Goal: Task Accomplishment & Management: Manage account settings

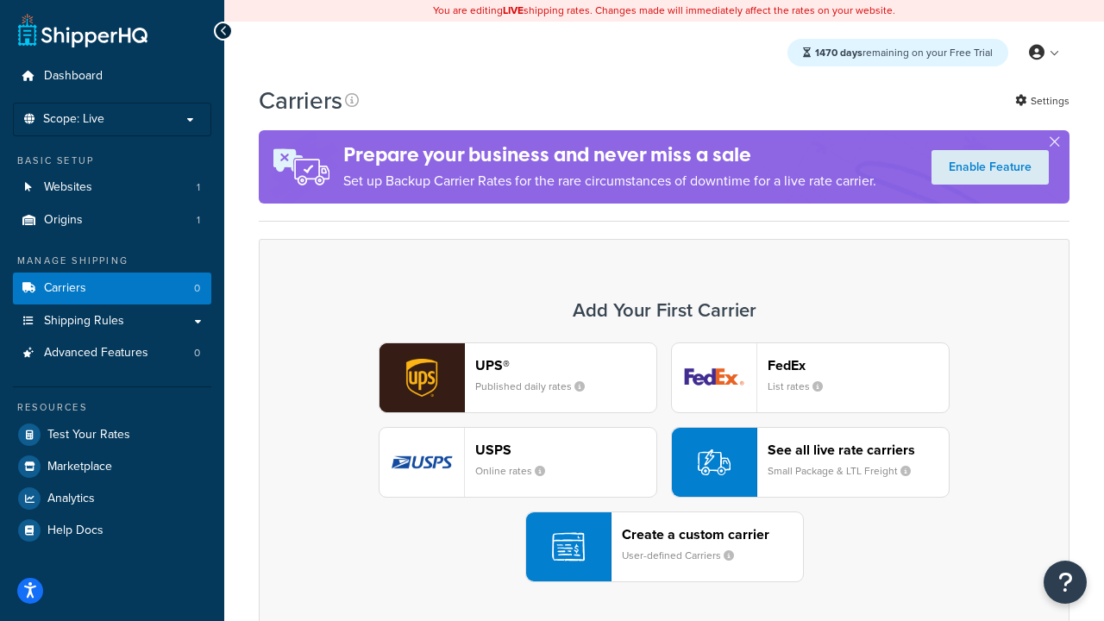
click at [664, 462] on div "UPS® Published daily rates FedEx List rates USPS Online rates See all live rate…" at bounding box center [664, 462] width 774 height 240
click at [858, 365] on header "FedEx" at bounding box center [857, 365] width 181 height 16
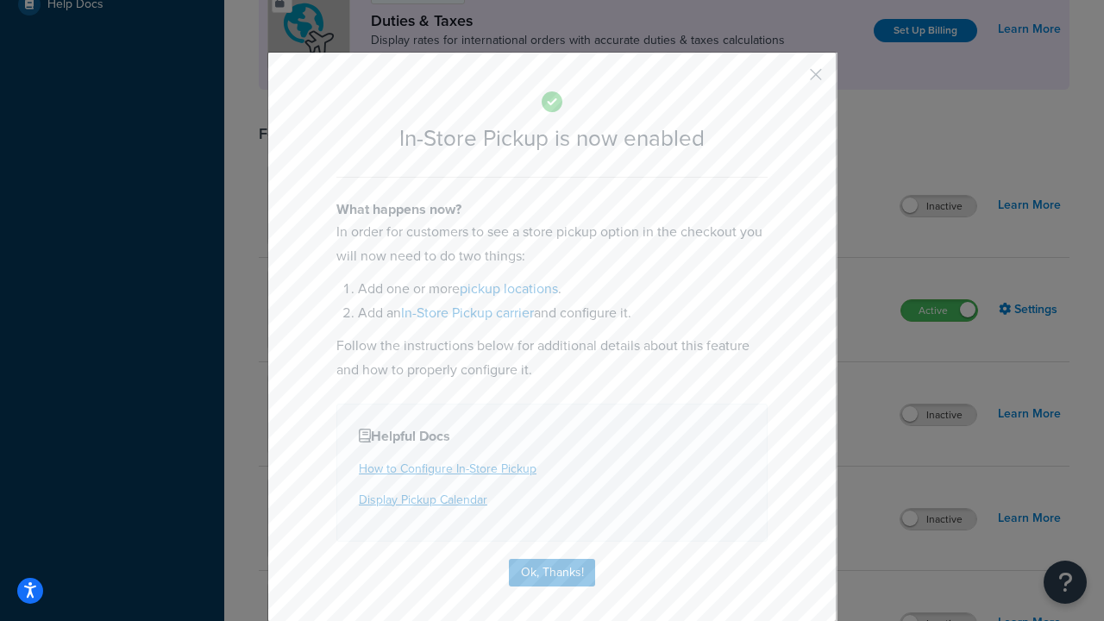
click at [790, 80] on button "button" at bounding box center [790, 80] width 4 height 4
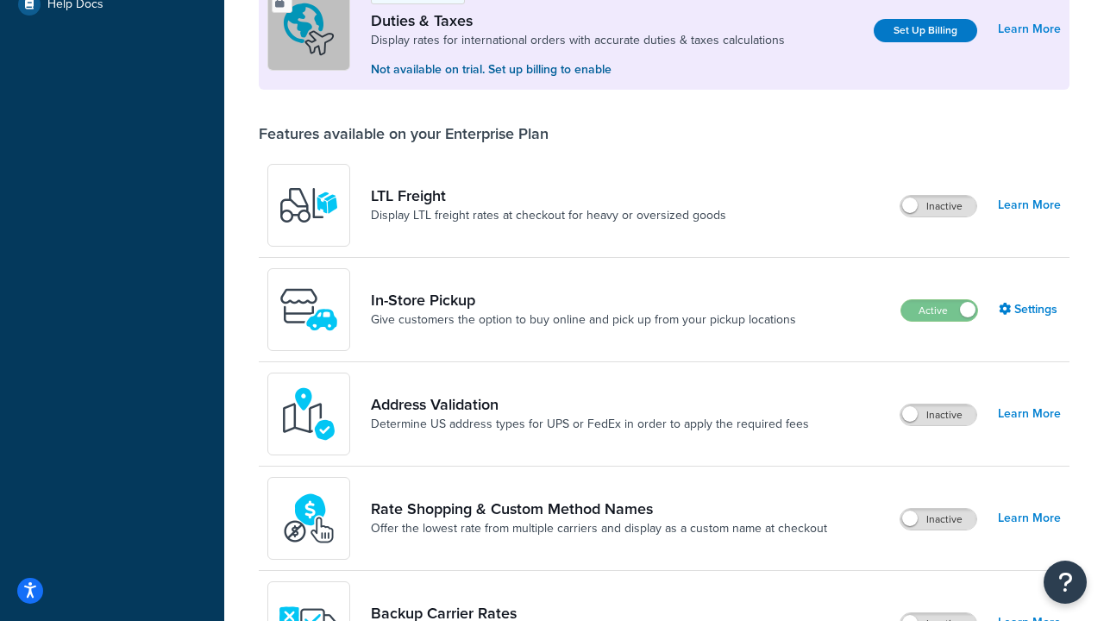
scroll to position [526, 0]
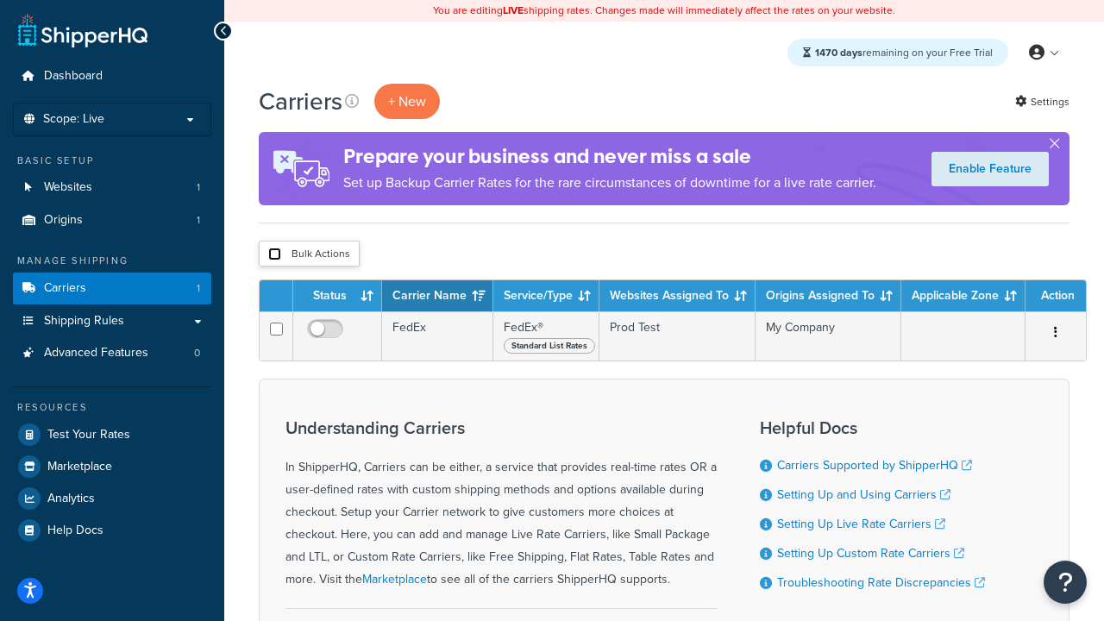
click at [274, 254] on input "checkbox" at bounding box center [274, 253] width 13 height 13
checkbox input "true"
click at [0, 0] on button "Delete" at bounding box center [0, 0] width 0 height 0
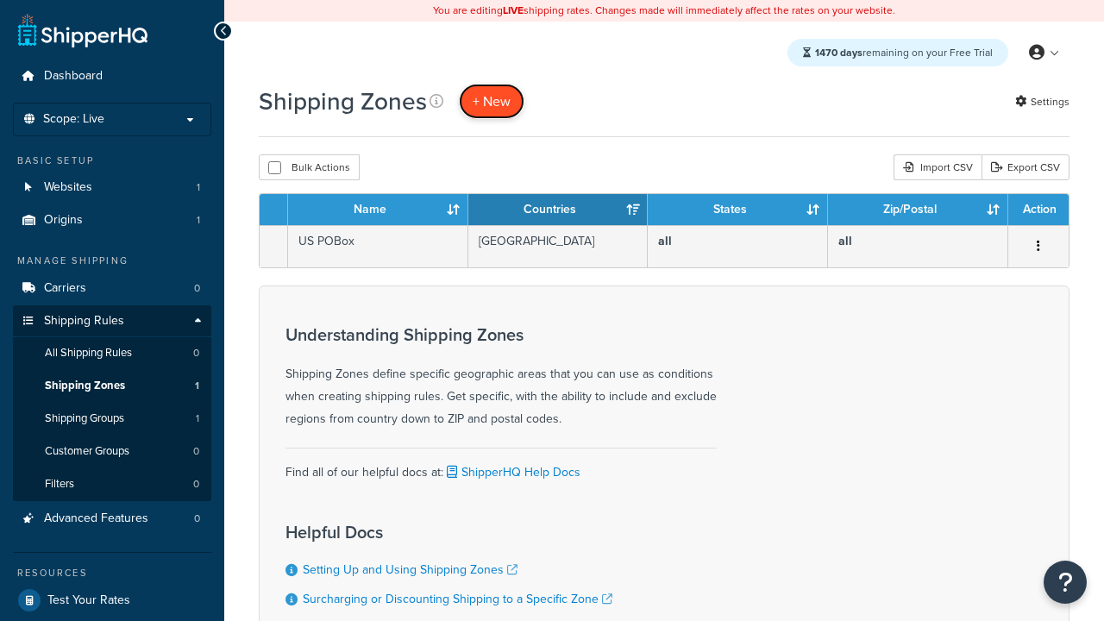
click at [492, 101] on span "+ New" at bounding box center [492, 101] width 38 height 20
click at [378, 210] on th "Name" at bounding box center [378, 209] width 180 height 31
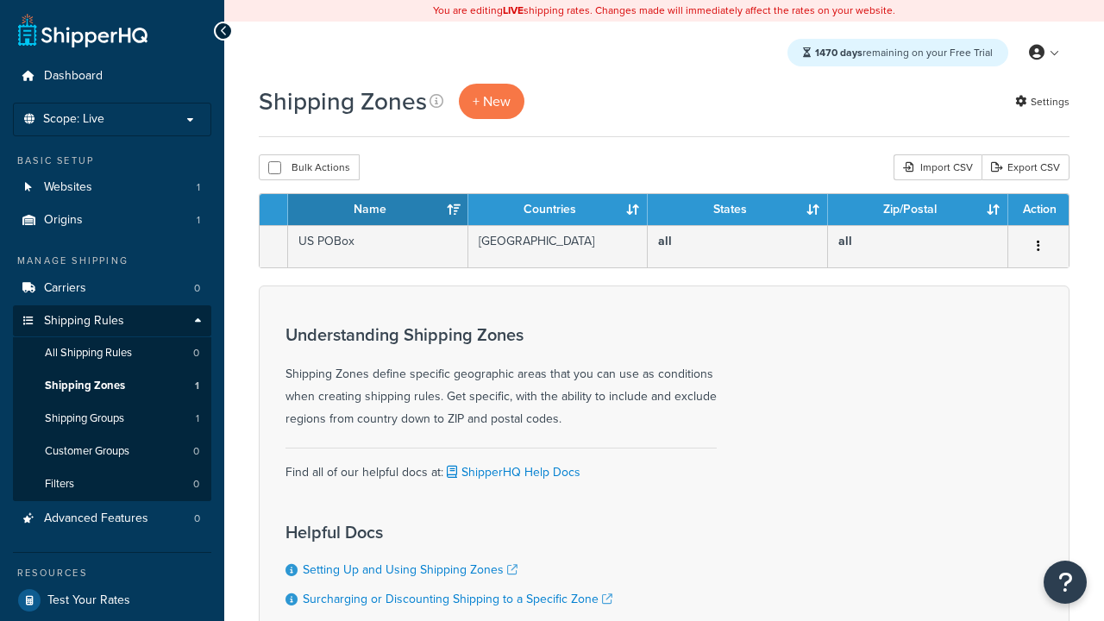
click at [558, 210] on th "Countries" at bounding box center [558, 209] width 180 height 31
click at [737, 210] on th "States" at bounding box center [738, 209] width 180 height 31
click at [918, 210] on th "Zip/Postal" at bounding box center [918, 209] width 180 height 31
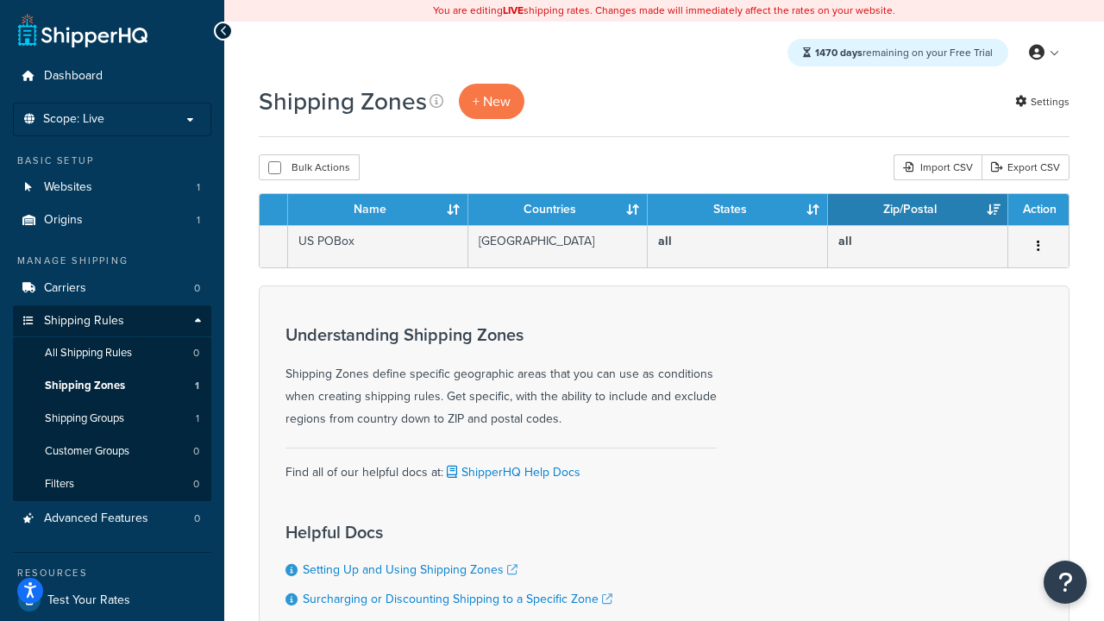
click at [918, 210] on th "Zip/Postal" at bounding box center [918, 209] width 180 height 31
click at [1037, 210] on th "Action" at bounding box center [1038, 209] width 60 height 31
click at [436, 101] on icon at bounding box center [436, 101] width 14 height 14
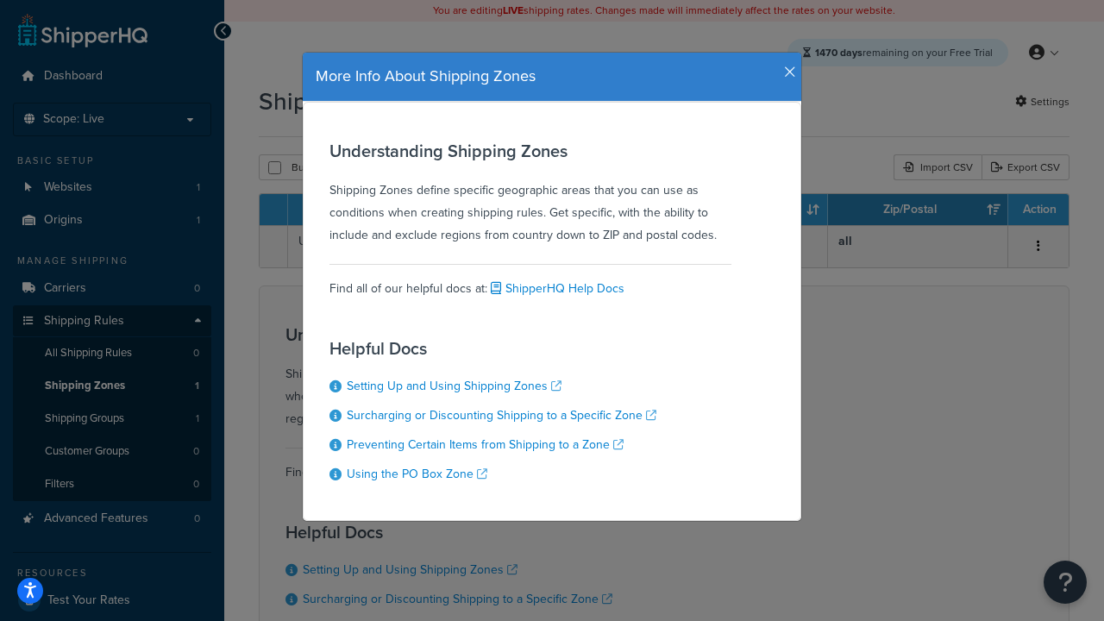
click at [786, 66] on icon "button" at bounding box center [790, 73] width 12 height 16
